Goal: Entertainment & Leisure: Browse casually

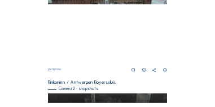
scroll to position [219, 0]
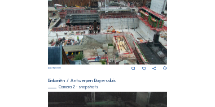
click at [131, 27] on img at bounding box center [107, 29] width 119 height 70
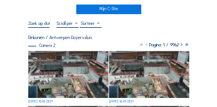
scroll to position [45, 0]
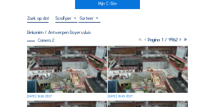
click at [69, 61] on img at bounding box center [67, 69] width 80 height 47
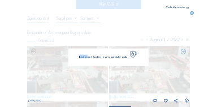
click at [69, 61] on div "Bezig met laden, even geduld aub..." at bounding box center [108, 56] width 80 height 17
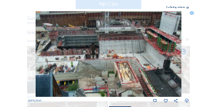
click at [187, 8] on icon at bounding box center [187, 8] width 2 height 3
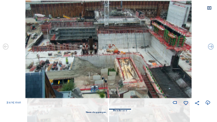
click at [209, 8] on icon at bounding box center [208, 8] width 5 height 5
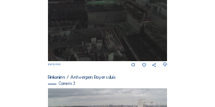
scroll to position [390, 0]
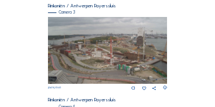
click at [94, 52] on img at bounding box center [107, 50] width 119 height 67
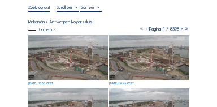
scroll to position [56, 0]
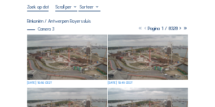
click at [69, 61] on img at bounding box center [67, 56] width 80 height 45
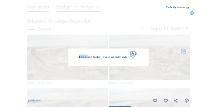
click at [69, 61] on div "Bezig met laden, even geduld aub..." at bounding box center [108, 56] width 80 height 17
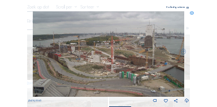
click at [188, 7] on icon at bounding box center [187, 8] width 2 height 3
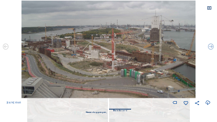
click at [207, 8] on icon at bounding box center [208, 8] width 5 height 5
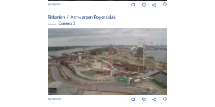
scroll to position [447, 0]
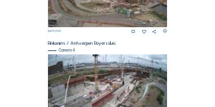
click at [102, 86] on img at bounding box center [107, 87] width 119 height 67
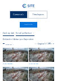
click at [15, 55] on img at bounding box center [16, 55] width 26 height 15
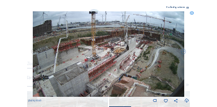
click at [114, 47] on img at bounding box center [109, 53] width 152 height 85
click at [187, 8] on icon at bounding box center [187, 8] width 2 height 3
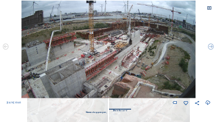
click at [209, 7] on icon at bounding box center [208, 8] width 5 height 5
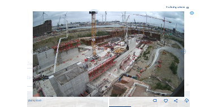
click at [192, 12] on icon at bounding box center [191, 13] width 4 height 4
